Goal: Communication & Community: Share content

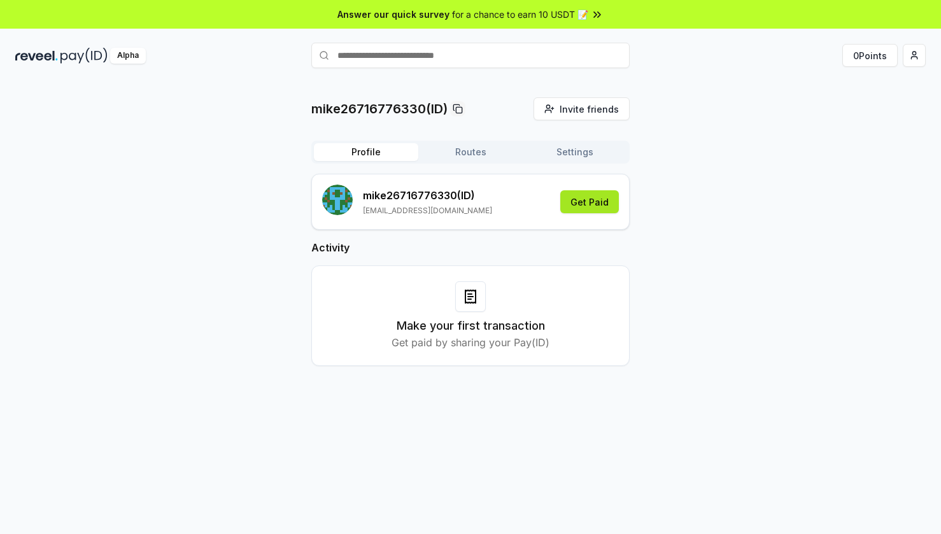
click at [593, 201] on button "Get Paid" at bounding box center [589, 201] width 59 height 23
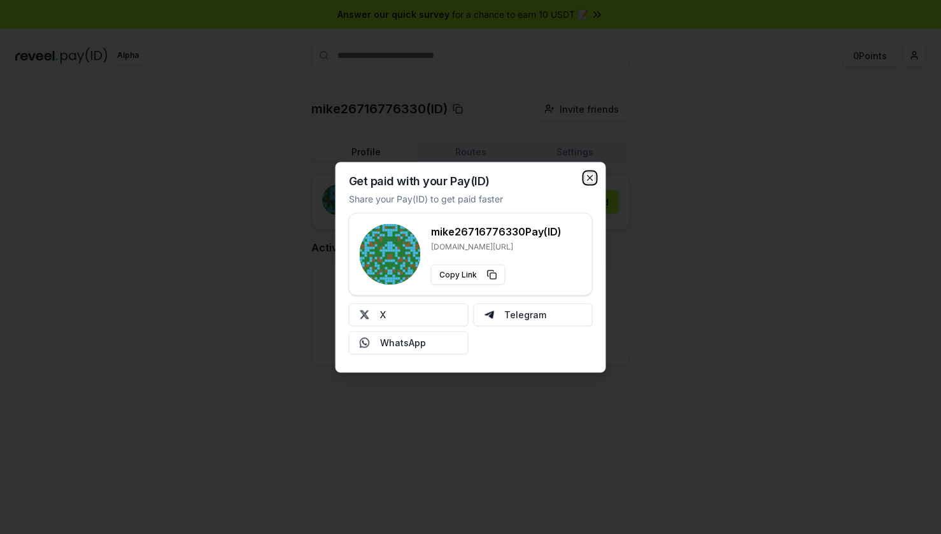
click at [588, 176] on icon "button" at bounding box center [590, 178] width 10 height 10
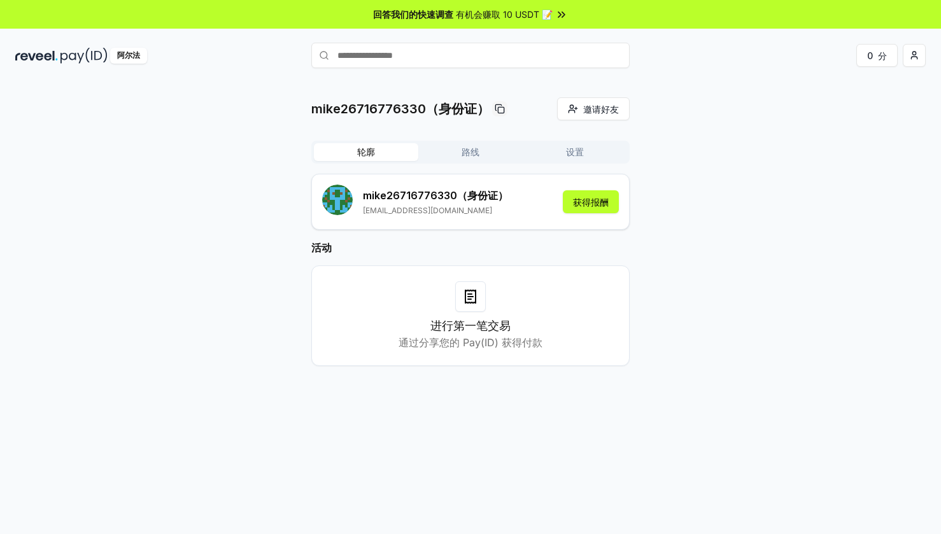
click at [464, 305] on div at bounding box center [470, 296] width 31 height 31
click at [459, 340] on font "通过分享您的 Pay(ID) 获得付款" at bounding box center [471, 342] width 144 height 13
click at [460, 356] on div "进行第一笔交易 通过分享您的 Pay(ID) 获得付款" at bounding box center [470, 316] width 318 height 101
click at [471, 338] on font "通过分享您的 Pay(ID) 获得付款" at bounding box center [471, 342] width 144 height 13
click at [474, 318] on h3 "进行第一笔交易" at bounding box center [471, 326] width 80 height 18
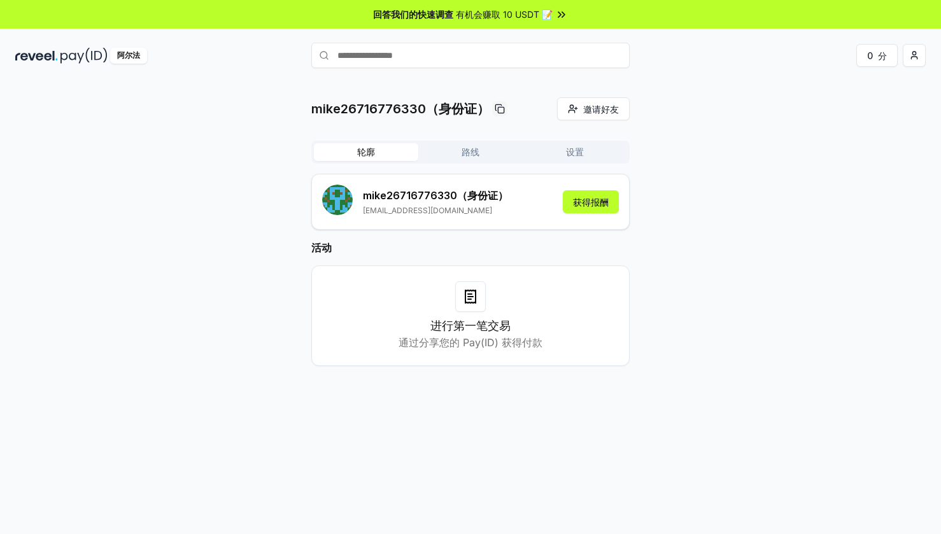
click at [473, 301] on icon at bounding box center [470, 296] width 15 height 15
drag, startPoint x: 364, startPoint y: 196, endPoint x: 452, endPoint y: 196, distance: 87.3
click at [452, 196] on font "mike26716776330" at bounding box center [410, 195] width 94 height 13
copy font "mike26716776330"
drag, startPoint x: 827, startPoint y: 144, endPoint x: 815, endPoint y: 48, distance: 96.8
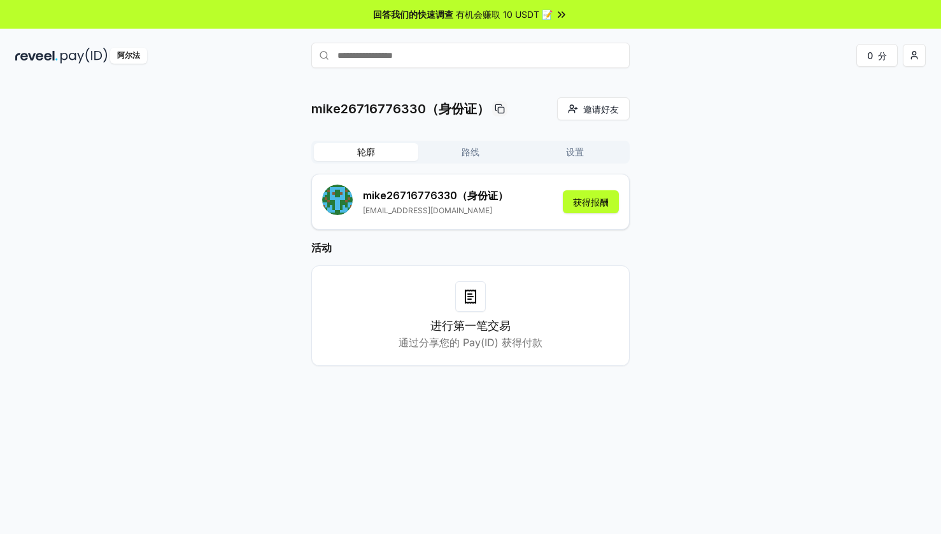
click at [827, 143] on div "mike26716776330（身份证） 邀请好友 邀请 轮廓 路线 设置 mike26716776330 （身份证） [EMAIL_ADDRESS][DOM…" at bounding box center [470, 241] width 911 height 289
click at [667, 239] on div "mike26716776330（身份证） 邀请好友 邀请 轮廓 路线 设置 mike26716776330 （身份证） [EMAIL_ADDRESS][DOM…" at bounding box center [470, 241] width 911 height 289
click at [578, 202] on font "获得报酬" at bounding box center [591, 202] width 36 height 11
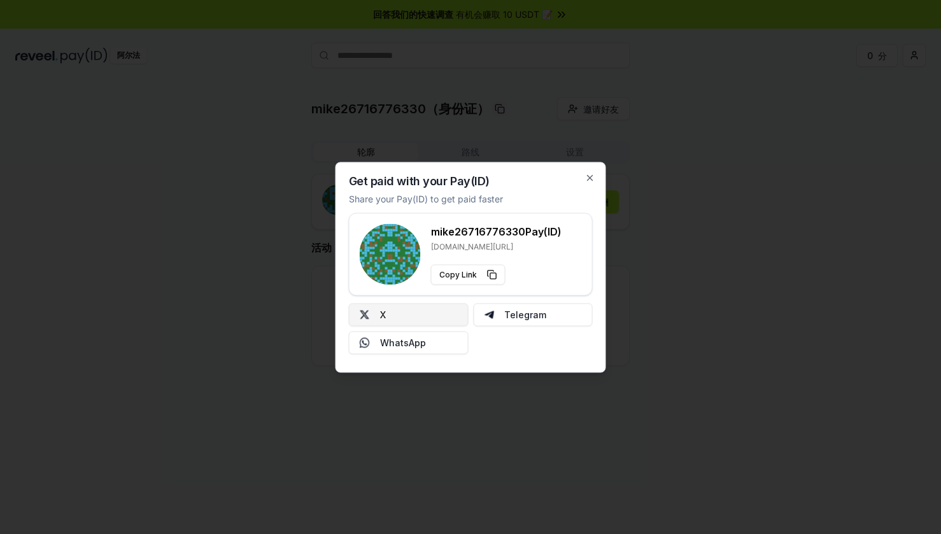
click at [408, 307] on button "X" at bounding box center [409, 314] width 120 height 23
click at [592, 171] on div "使用您的 Pay(ID) 收款 分享您的Pay(ID)以更快获得付款 mike26716776330 支付(ID) [DOMAIN_NAME][URL] 复制…" at bounding box center [471, 267] width 271 height 211
click at [586, 185] on div "使用您的 Pay(ID) 收款 分享您的Pay(ID)以更快获得付款 mike26716776330 支付(ID) [DOMAIN_NAME][URL] 复制…" at bounding box center [471, 267] width 271 height 211
click at [590, 177] on icon "button" at bounding box center [590, 178] width 10 height 10
